Goal: Browse casually

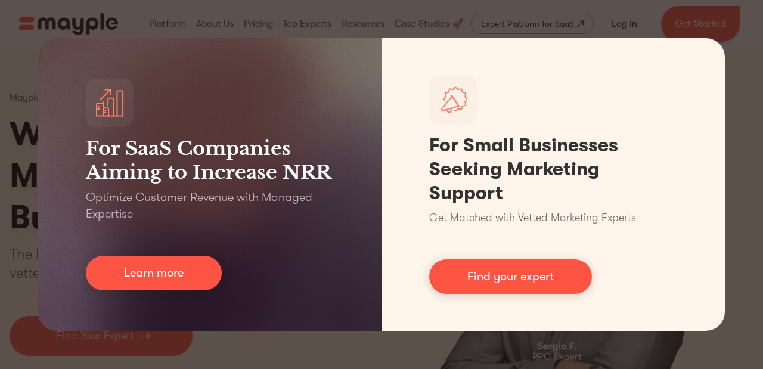
click at [762, 89] on div "For SaaS Companies Aiming to Increase NRR Optimize Customer Revenue with Manage…" at bounding box center [381, 184] width 763 height 369
click at [760, 77] on div "For SaaS Companies Aiming to Increase NRR Optimize Customer Revenue with Manage…" at bounding box center [381, 184] width 763 height 369
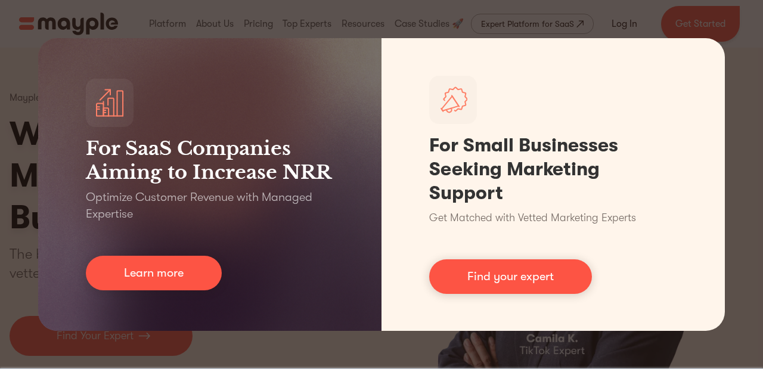
click at [311, 29] on div "For SaaS Companies Aiming to Increase NRR Optimize Customer Revenue with Manage…" at bounding box center [381, 184] width 763 height 369
click at [455, 349] on div "For SaaS Companies Aiming to Increase NRR Optimize Customer Revenue with Manage…" at bounding box center [381, 184] width 763 height 369
